Goal: Transaction & Acquisition: Purchase product/service

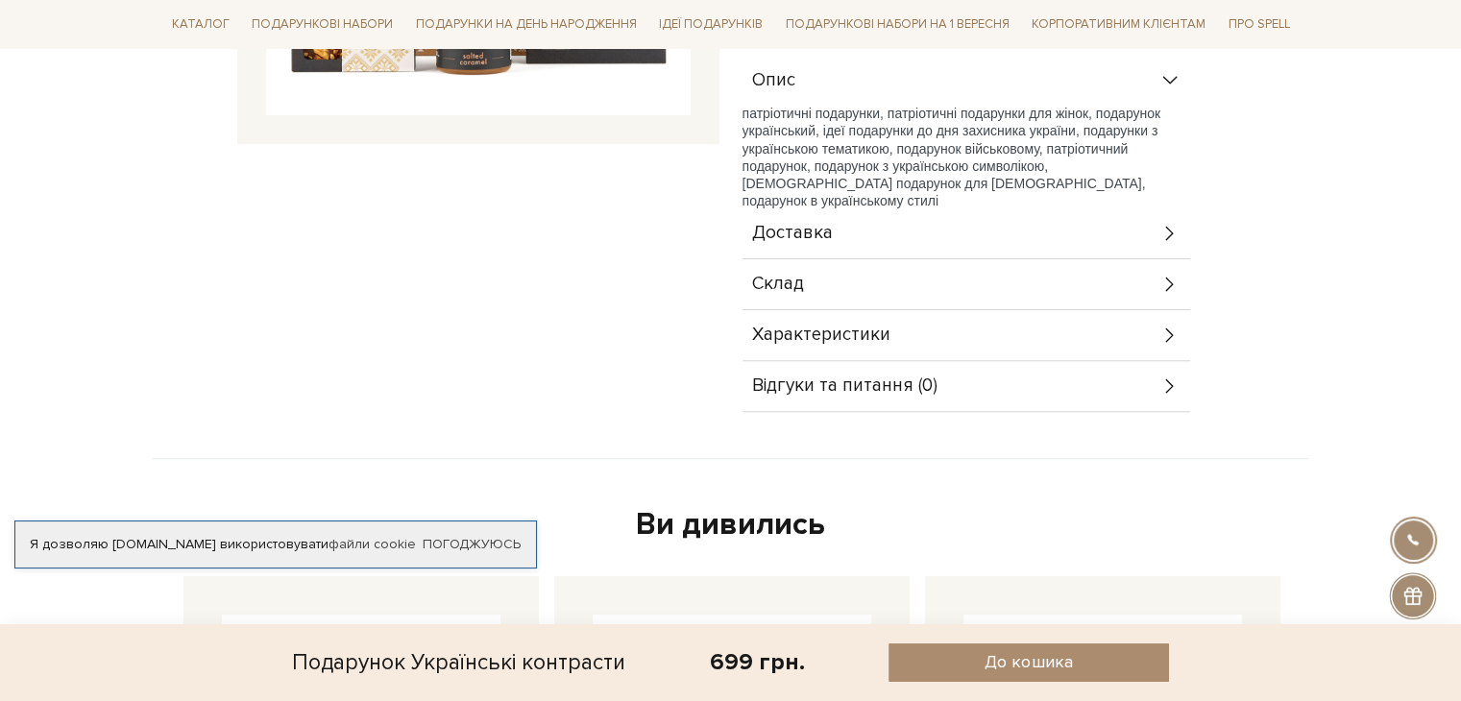
scroll to position [576, 0]
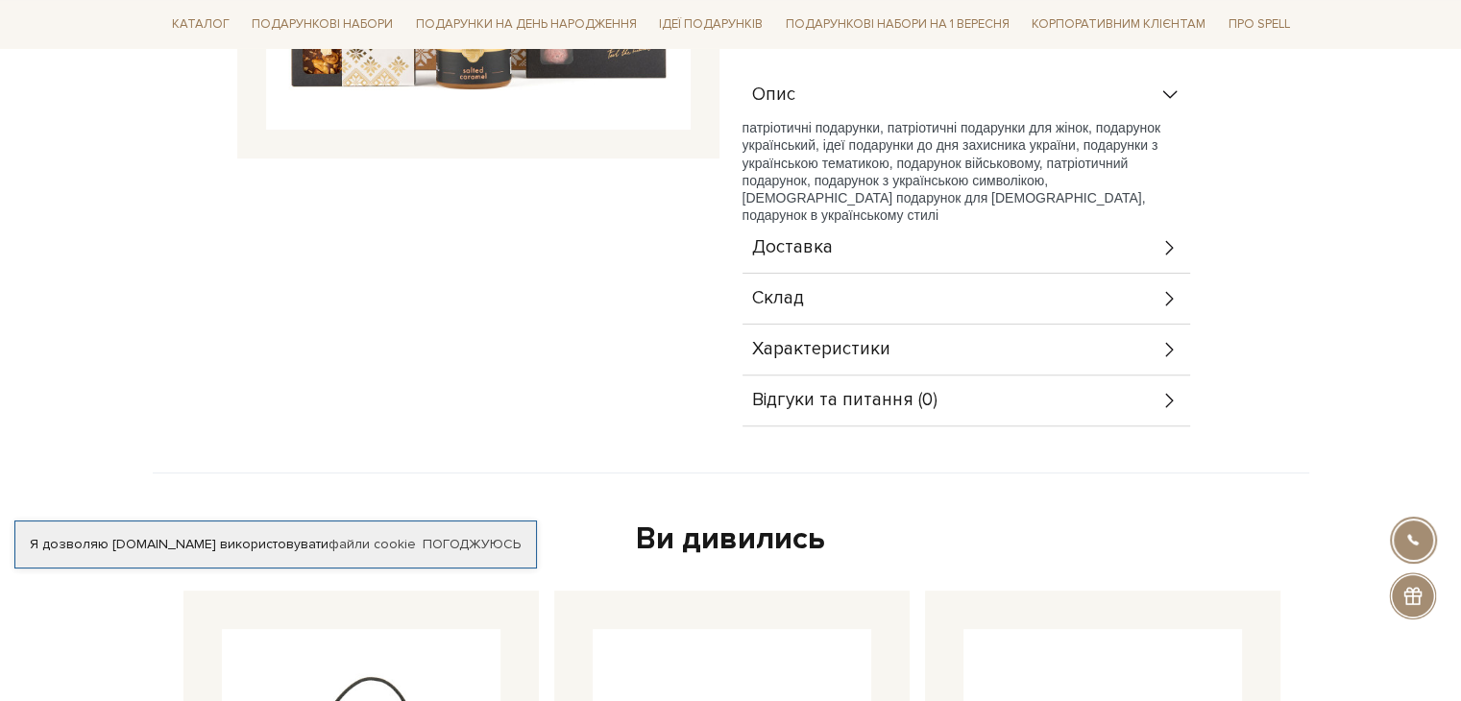
click at [795, 292] on span "Склад" at bounding box center [778, 298] width 52 height 17
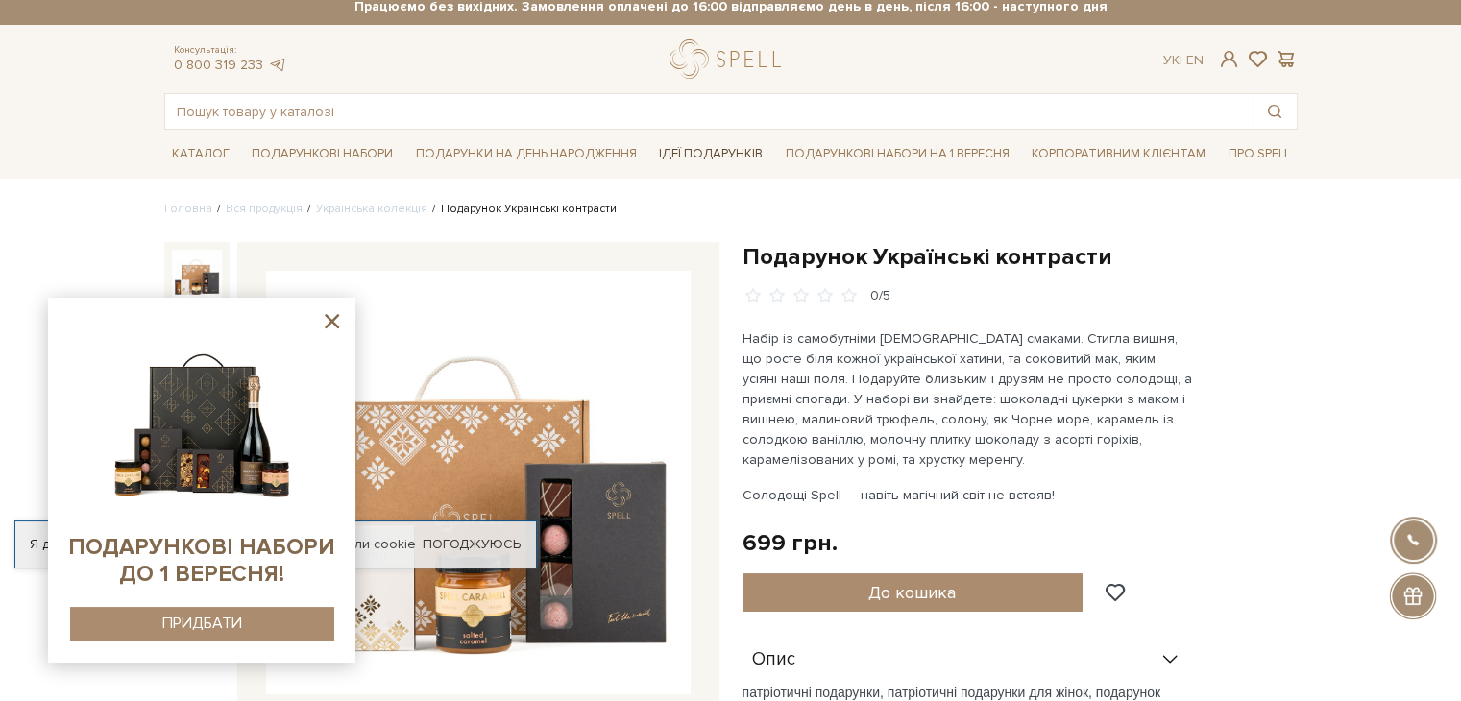
scroll to position [0, 0]
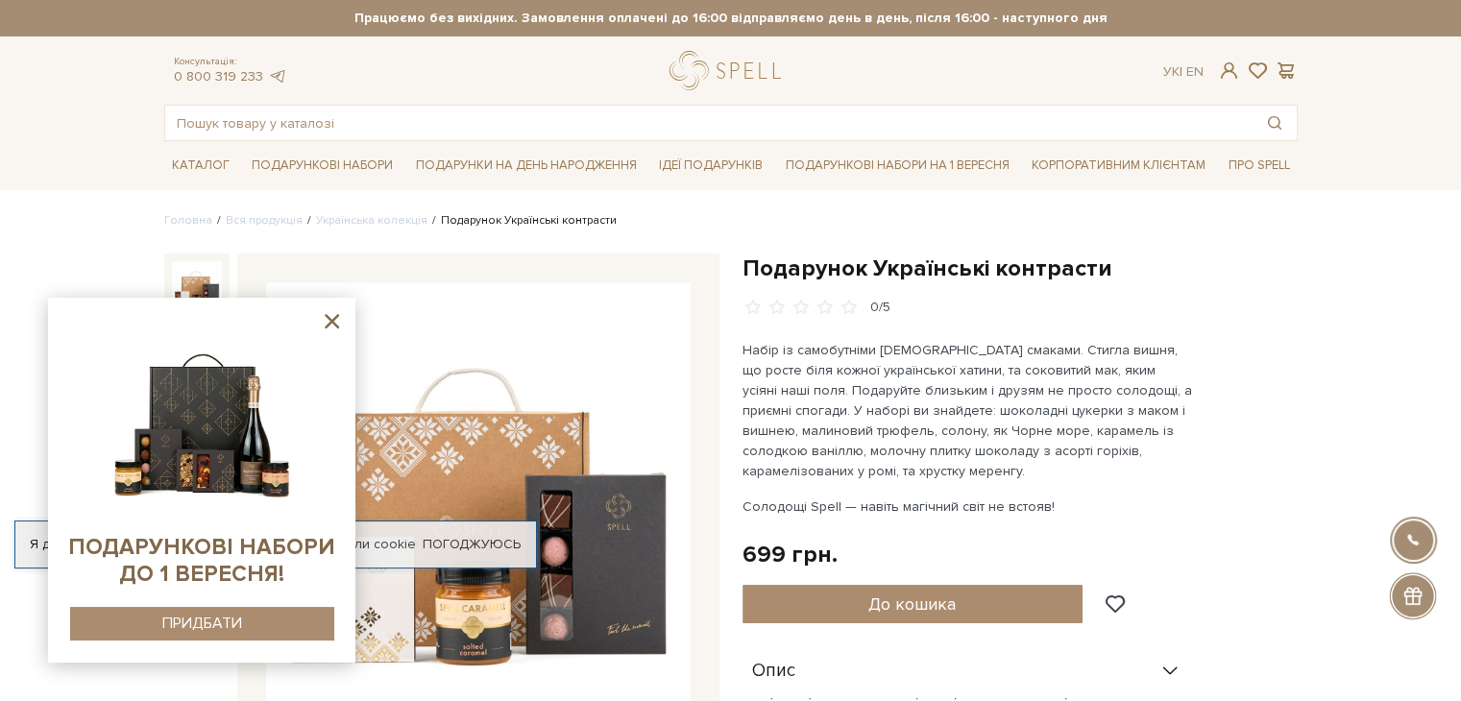
click at [329, 322] on icon at bounding box center [332, 321] width 14 height 14
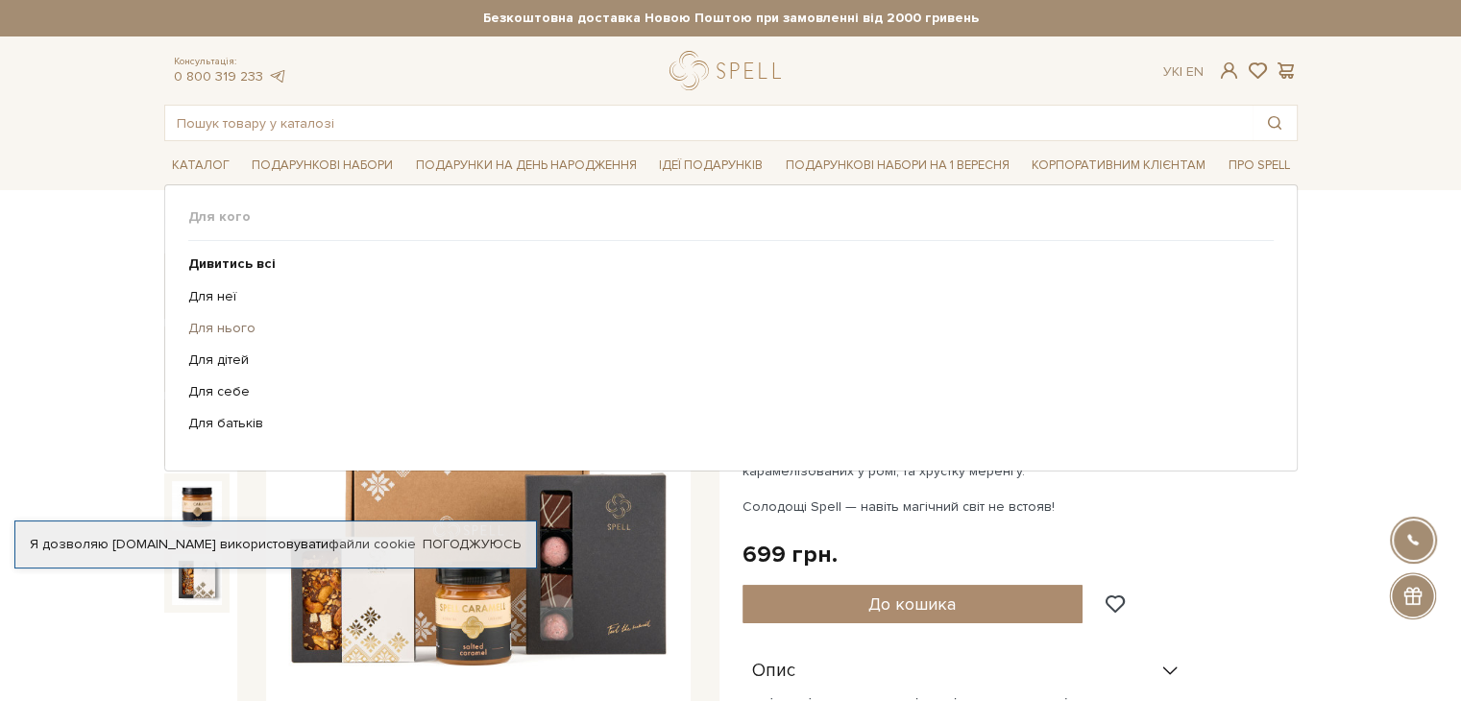
click at [232, 326] on link "Для нього" at bounding box center [723, 328] width 1071 height 17
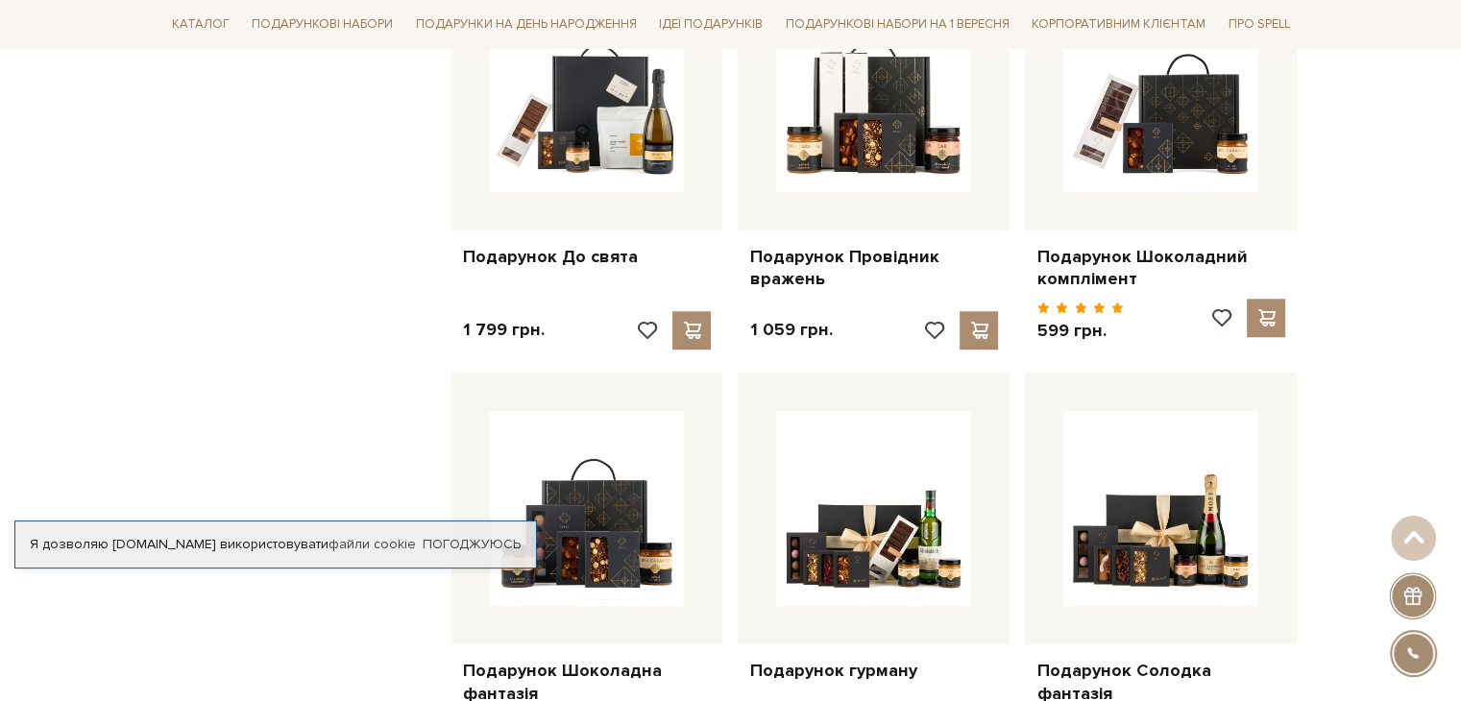
scroll to position [1729, 0]
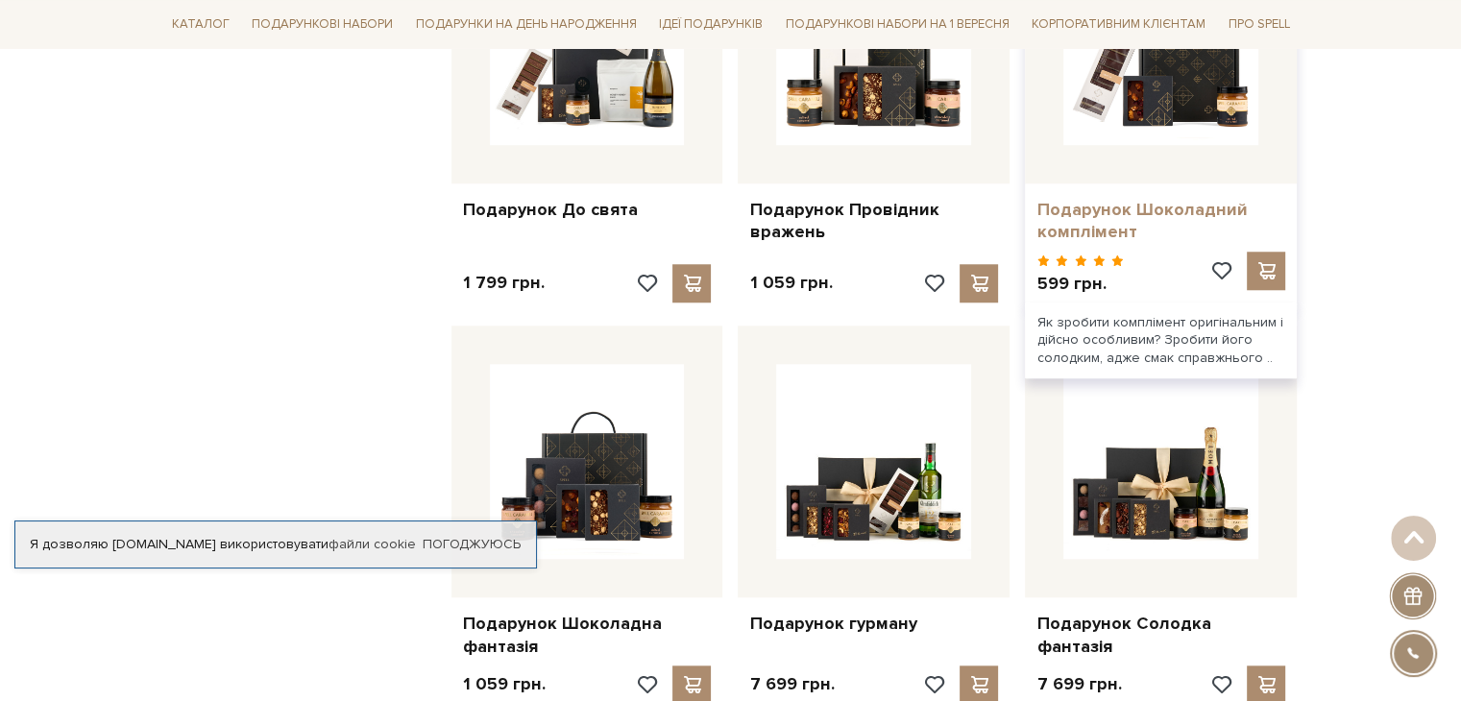
click at [1138, 216] on link "Подарунок Шоколадний комплімент" at bounding box center [1160, 221] width 249 height 45
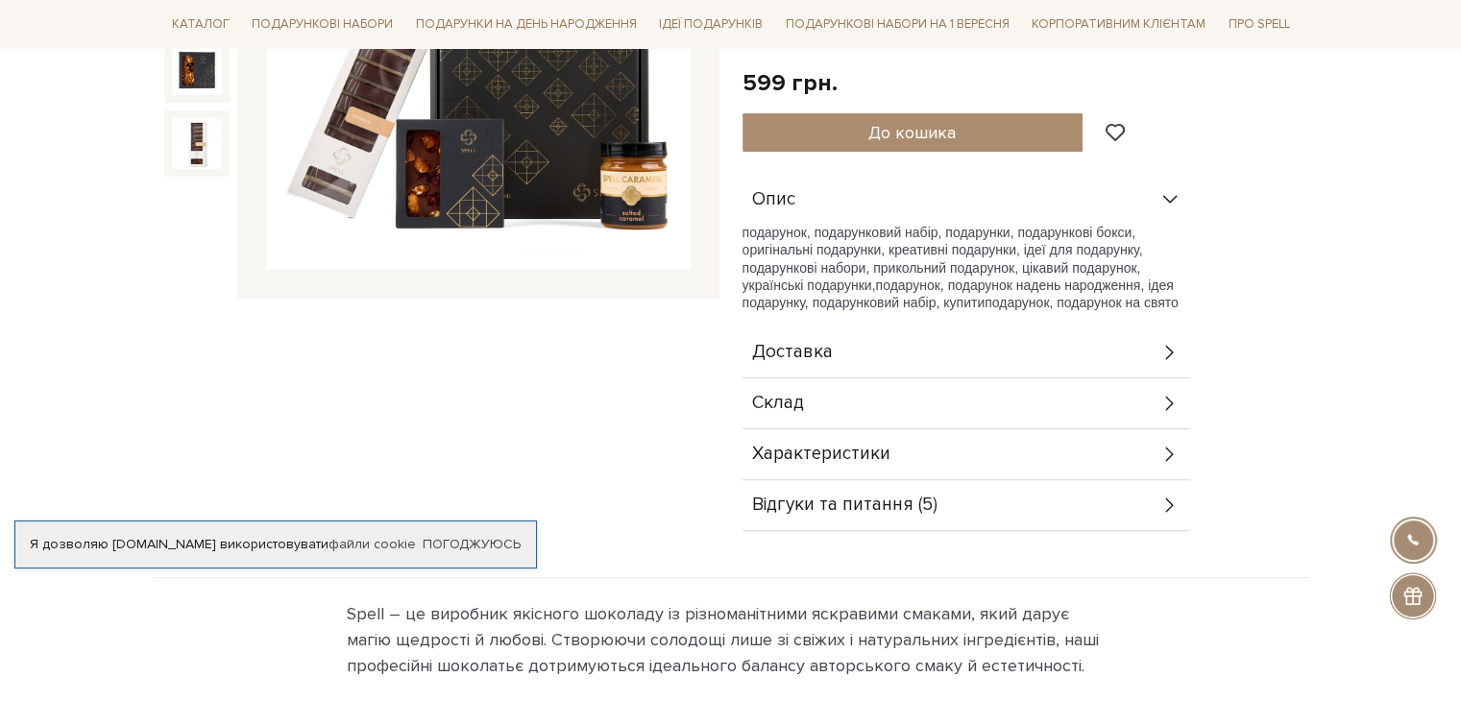
scroll to position [576, 0]
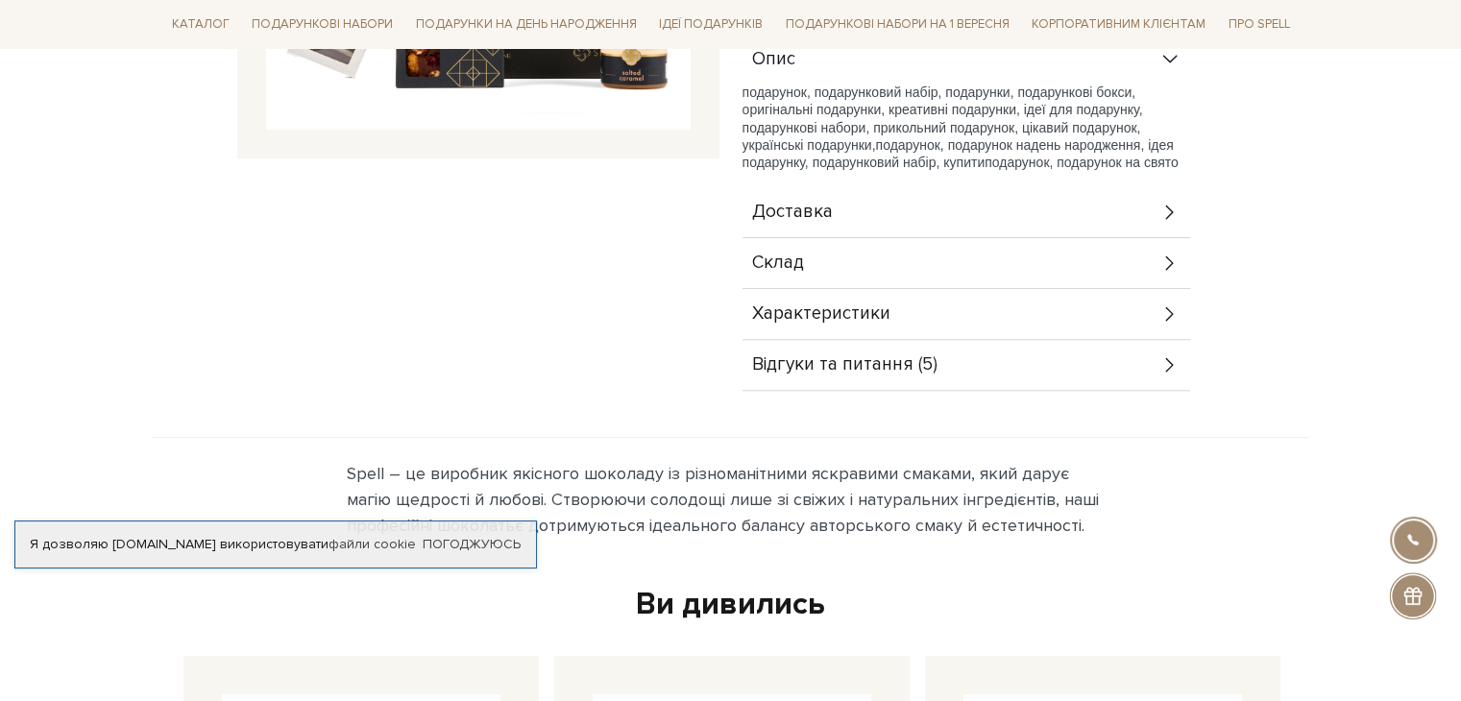
click at [910, 270] on div "Склад" at bounding box center [966, 263] width 448 height 50
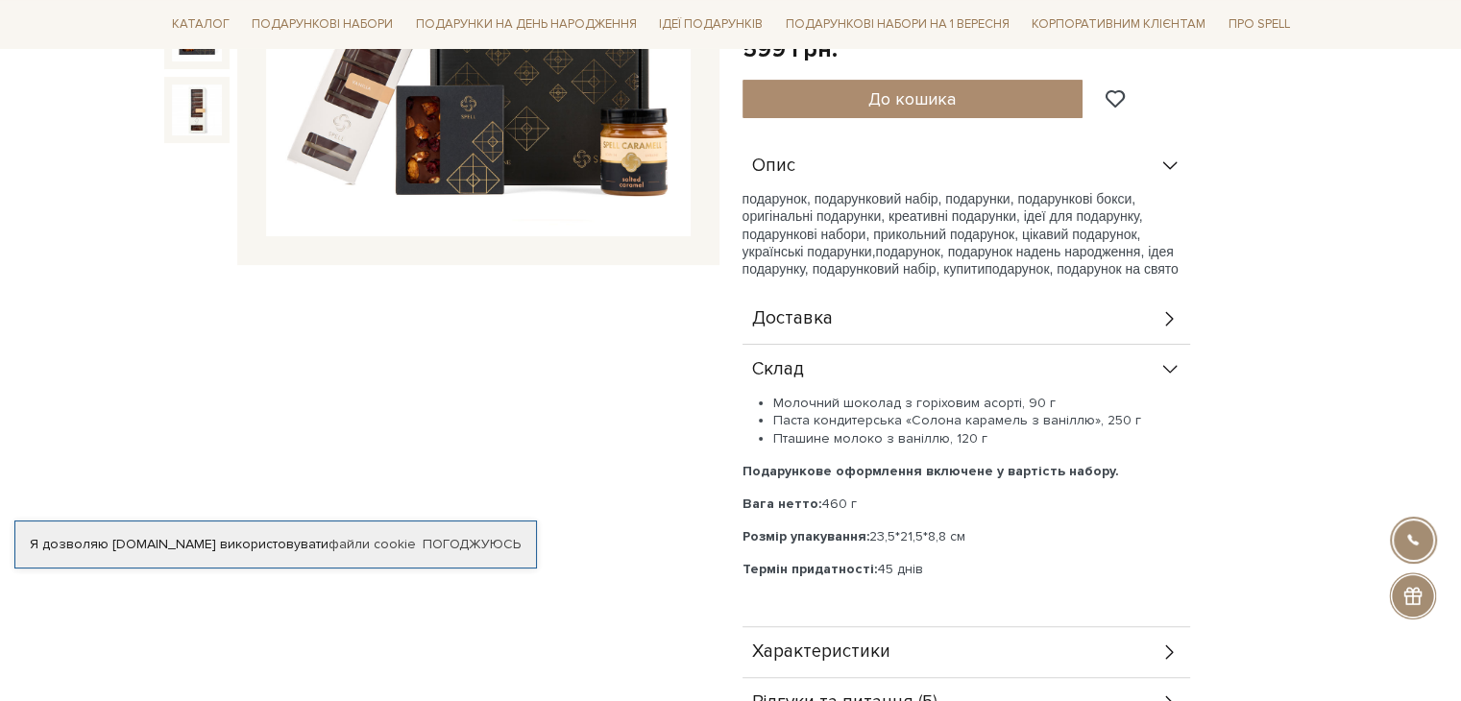
scroll to position [384, 0]
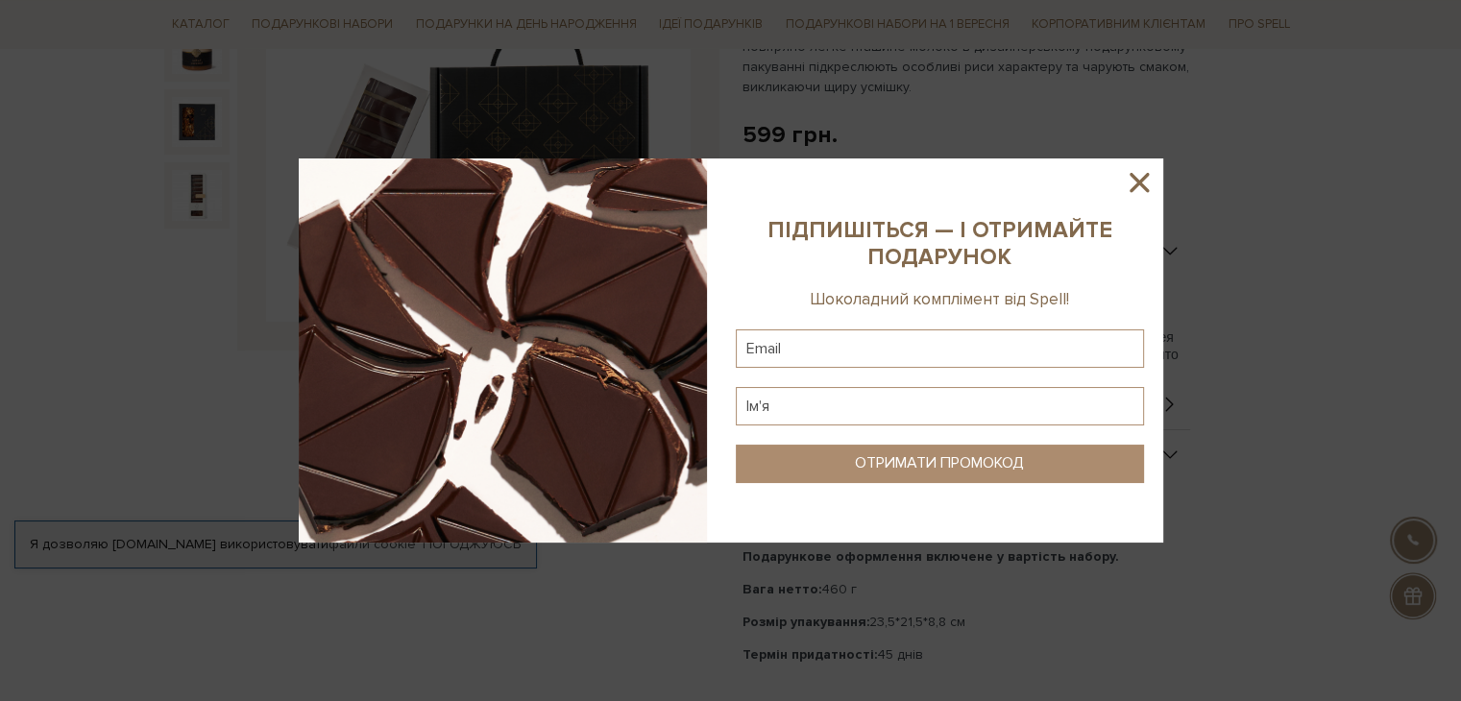
click at [1142, 178] on icon at bounding box center [1138, 182] width 19 height 19
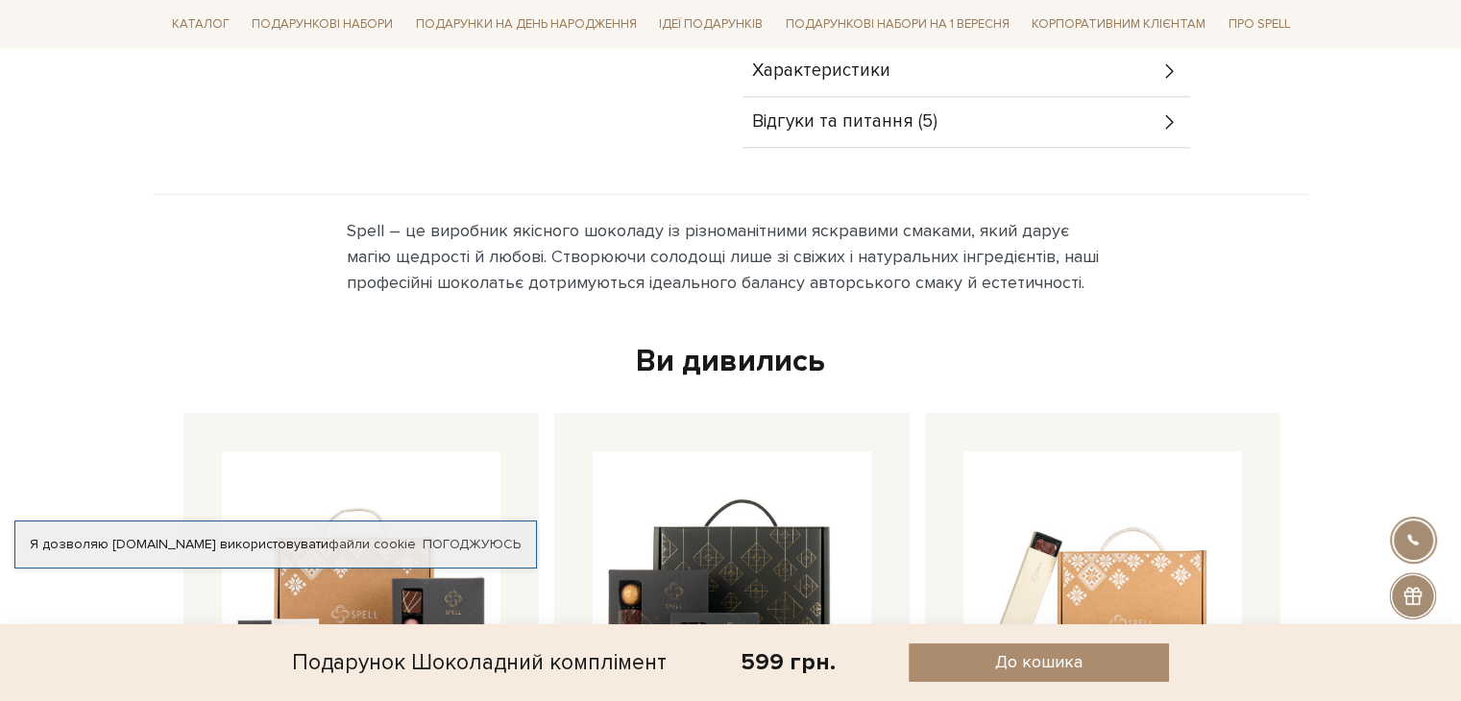
scroll to position [1056, 0]
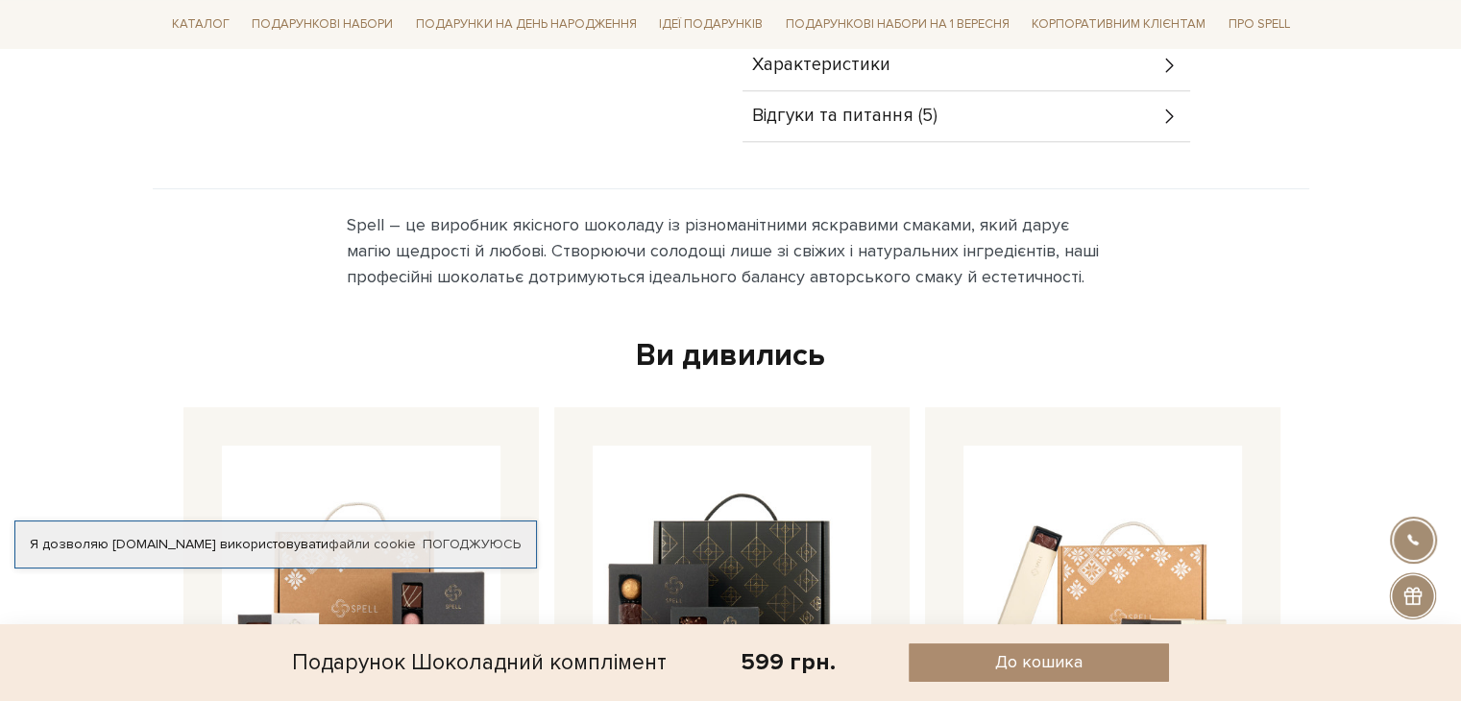
click at [1037, 94] on div "Відгуки та питання (5)" at bounding box center [966, 116] width 448 height 50
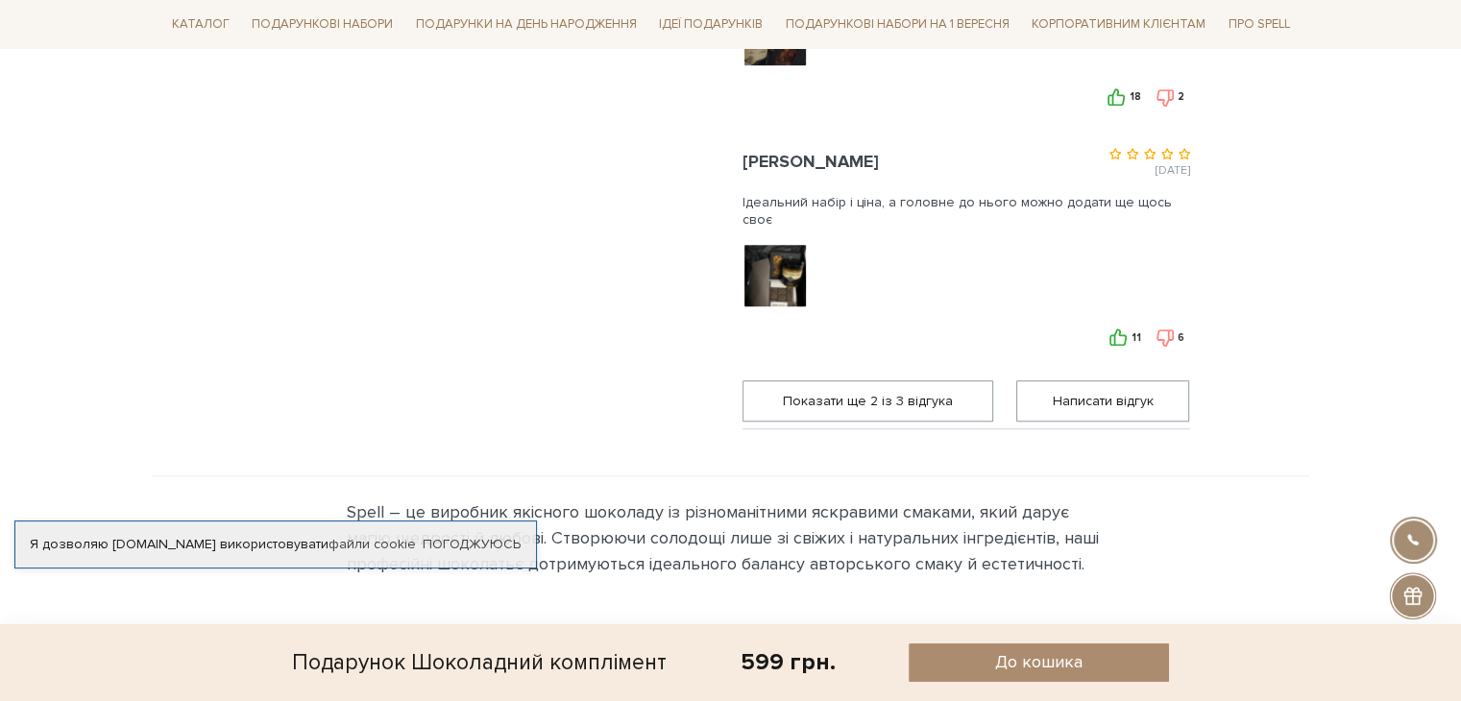
scroll to position [1345, 0]
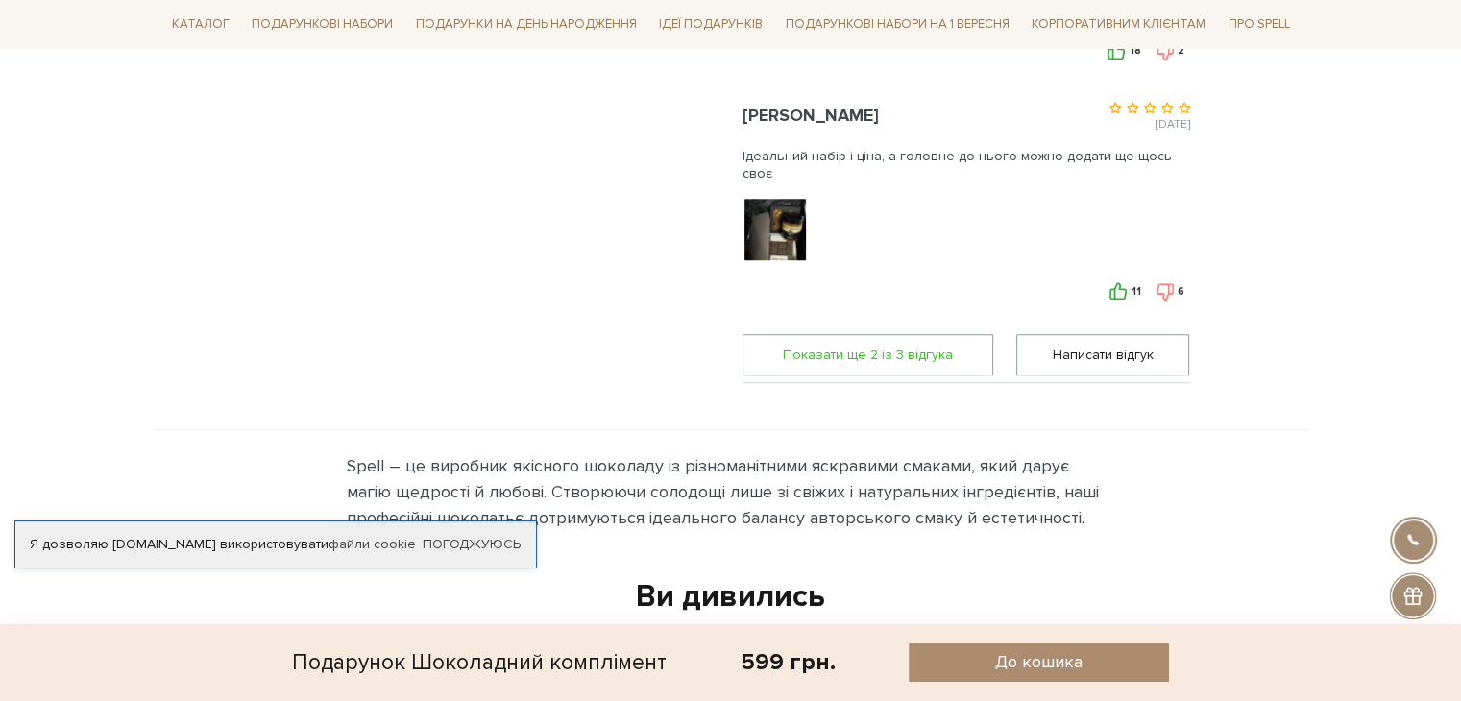
click at [910, 354] on span "Показати ще 2 iз 3 вiдгука" at bounding box center [868, 354] width 227 height 39
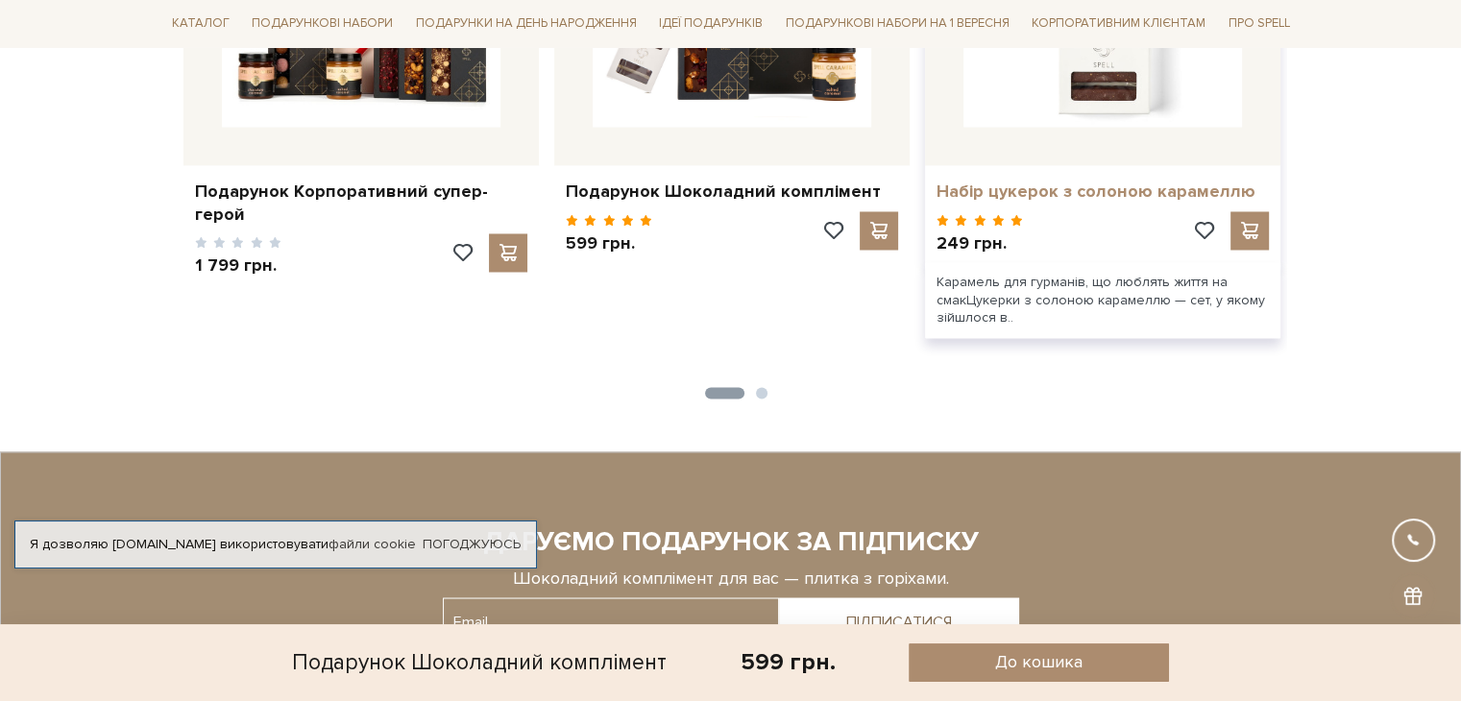
scroll to position [3265, 0]
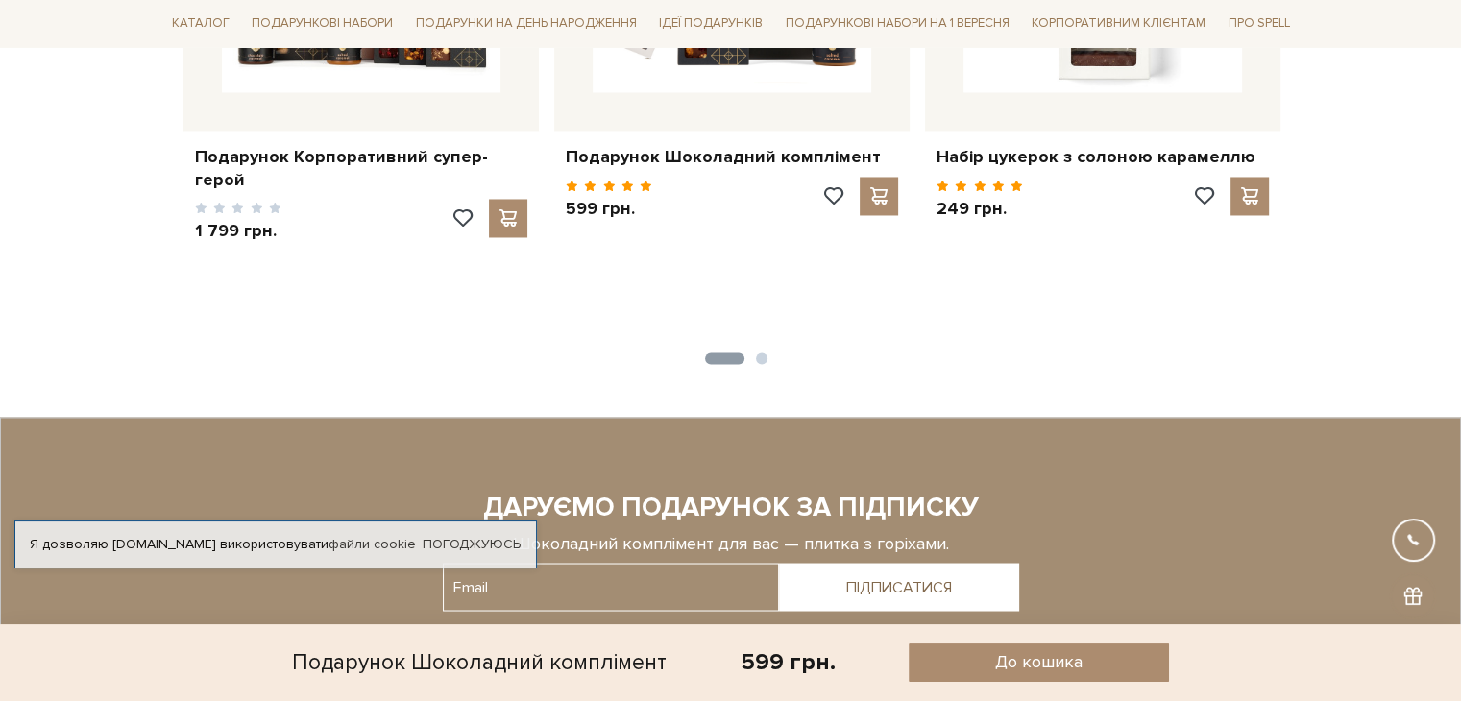
click at [763, 347] on ul "1 2" at bounding box center [731, 355] width 1110 height 18
click at [761, 358] on button "2" at bounding box center [762, 358] width 12 height 12
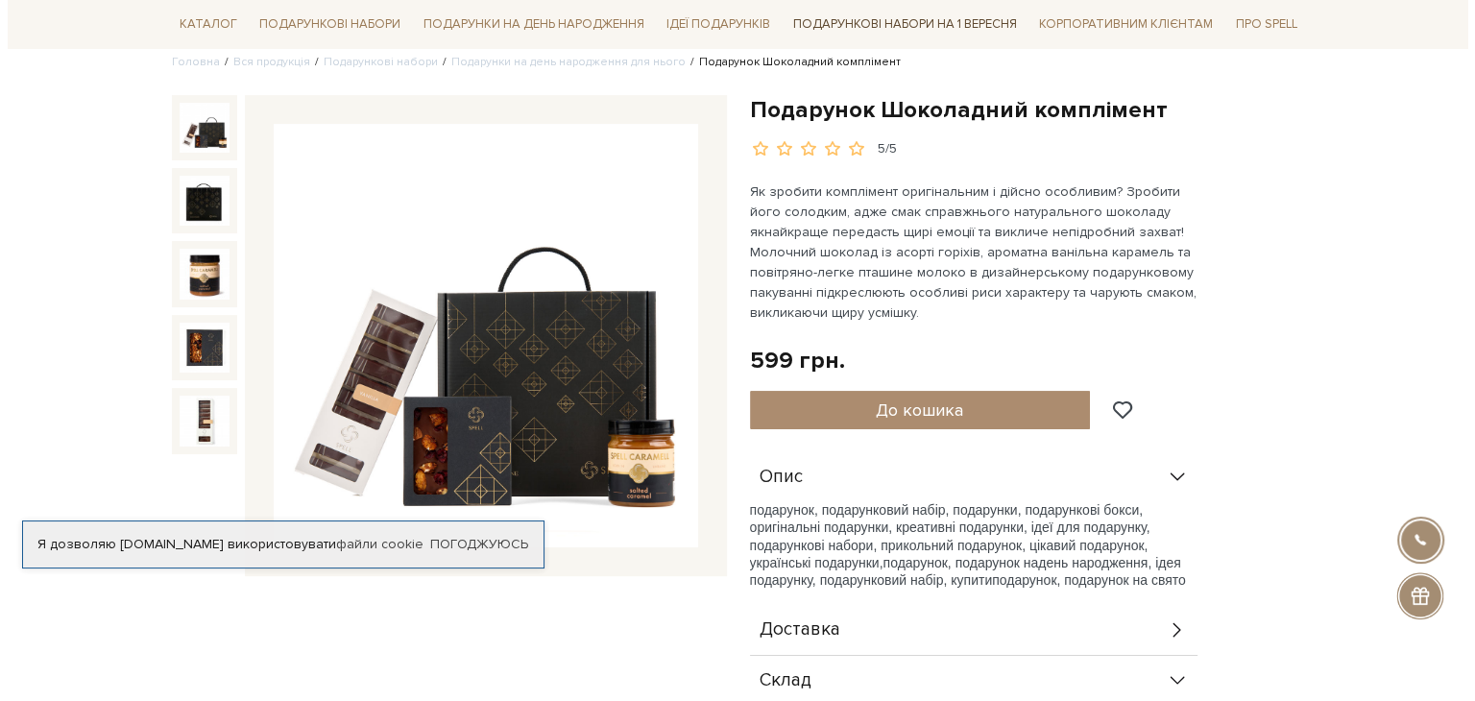
scroll to position [192, 0]
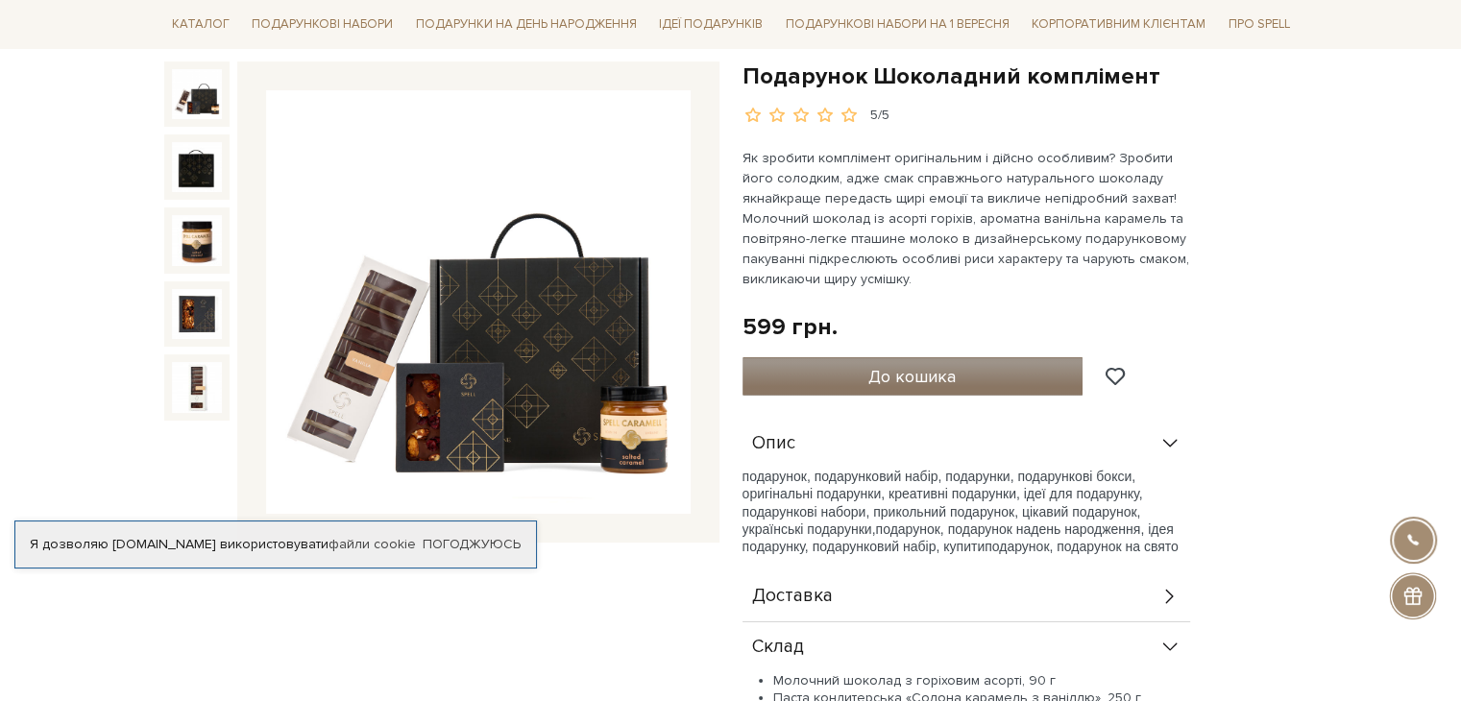
click at [980, 384] on button "До кошика" at bounding box center [912, 376] width 341 height 38
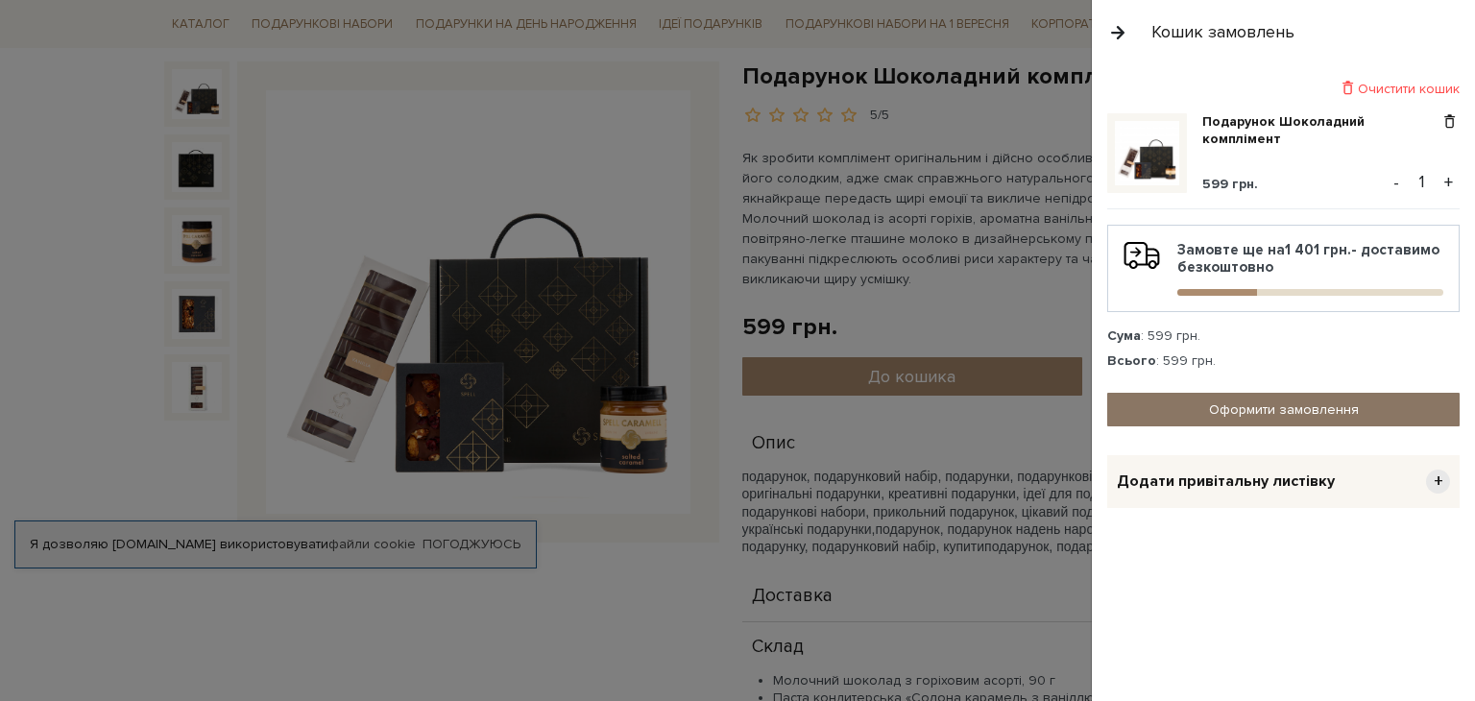
click at [1183, 412] on link "Оформити замовлення" at bounding box center [1283, 410] width 352 height 34
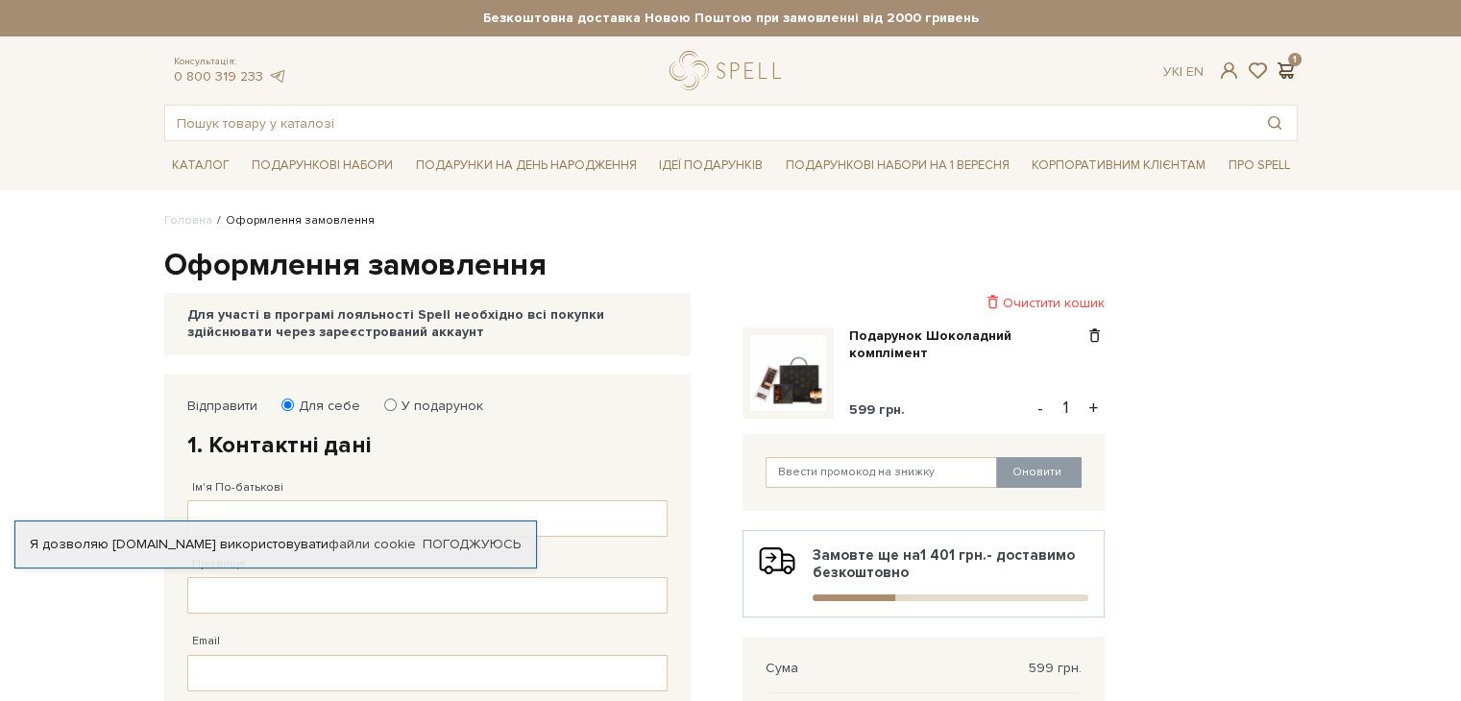
click at [1287, 69] on span at bounding box center [1285, 71] width 23 height 20
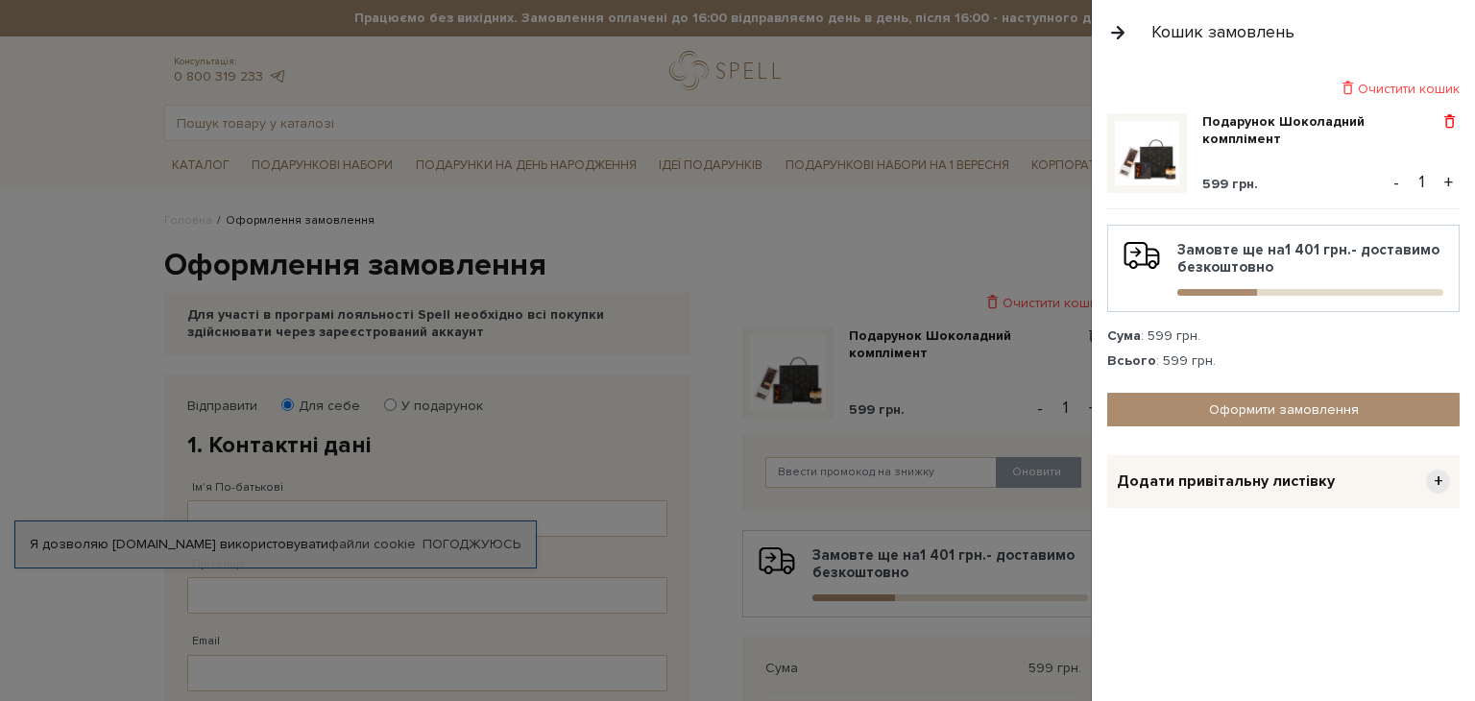
click at [1444, 120] on span at bounding box center [1450, 121] width 20 height 17
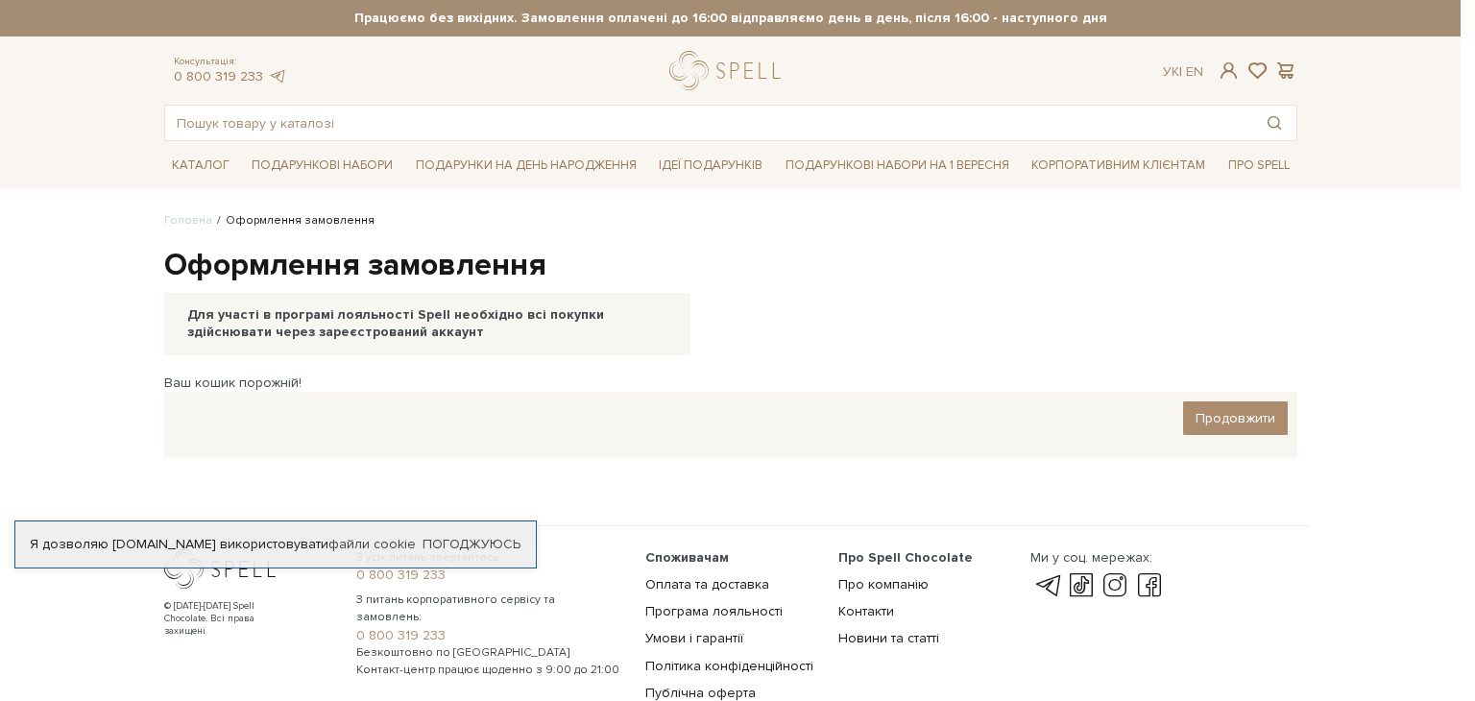
click at [227, 133] on div at bounding box center [737, 350] width 1475 height 701
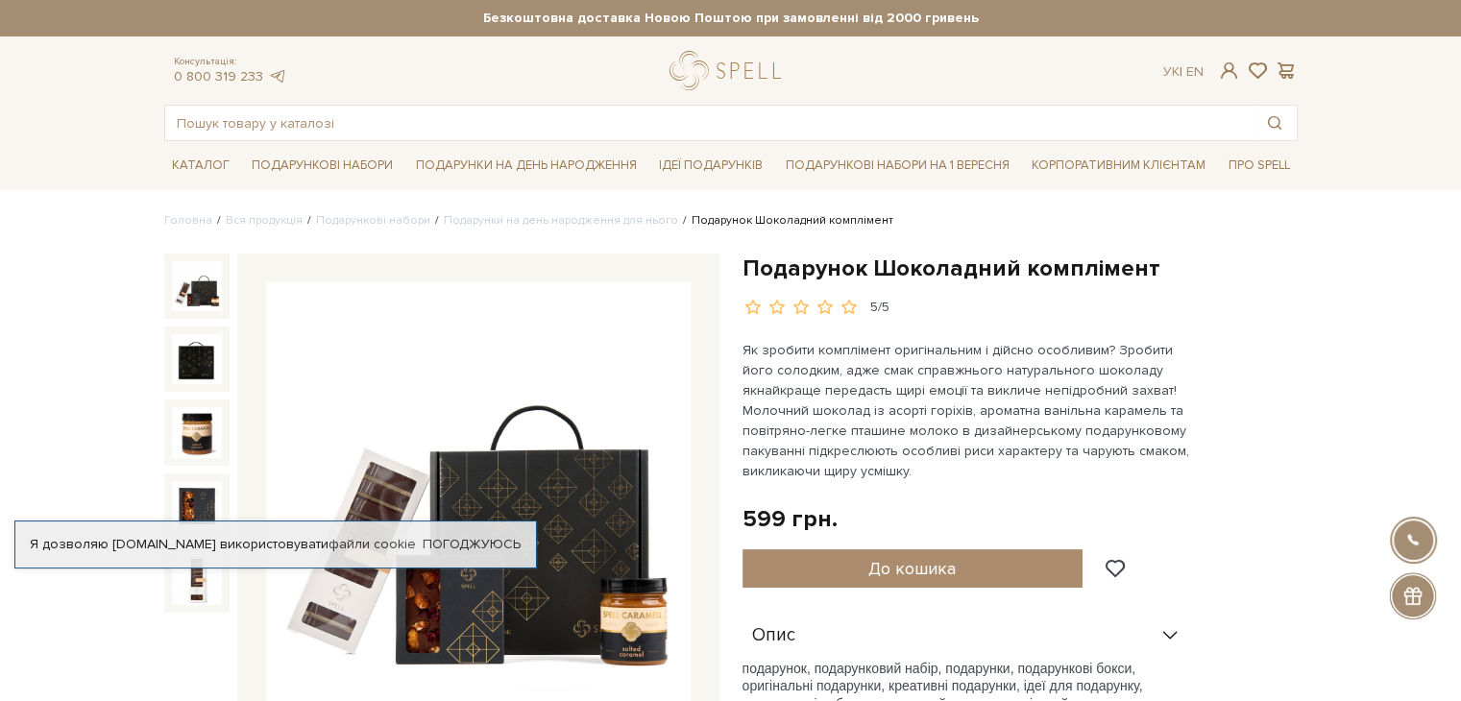
click at [1222, 291] on div "Подарунок Шоколадний комплімент 5/5" at bounding box center [1019, 285] width 555 height 63
